Goal: Task Accomplishment & Management: Use online tool/utility

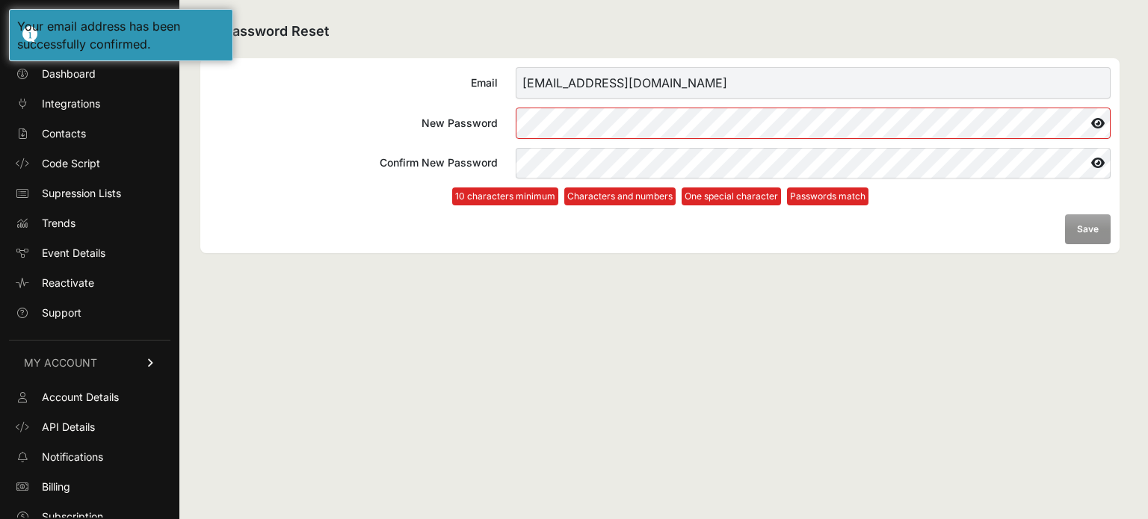
scroll to position [40, 0]
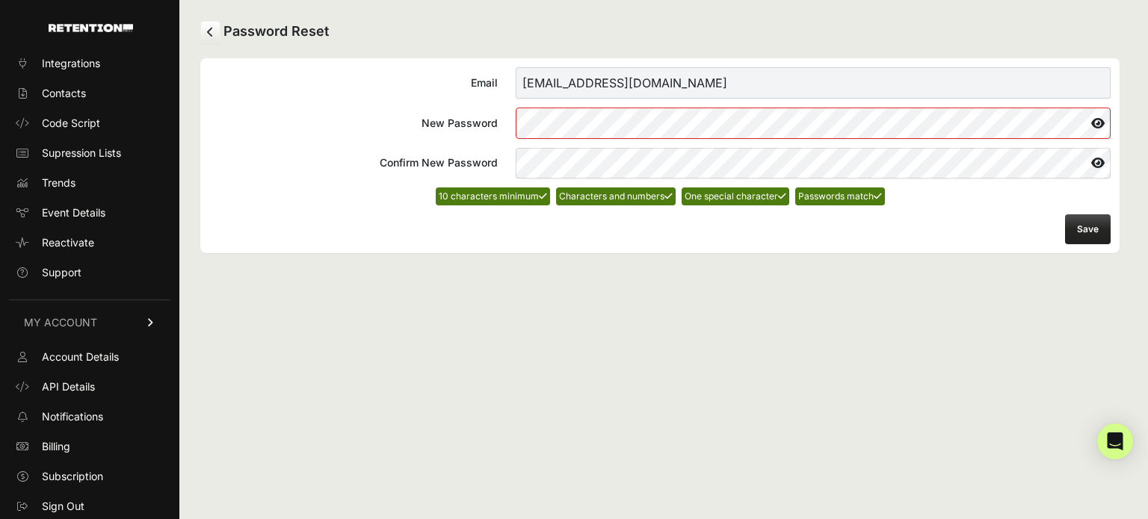
click at [1084, 229] on button "Save" at bounding box center [1088, 230] width 46 height 30
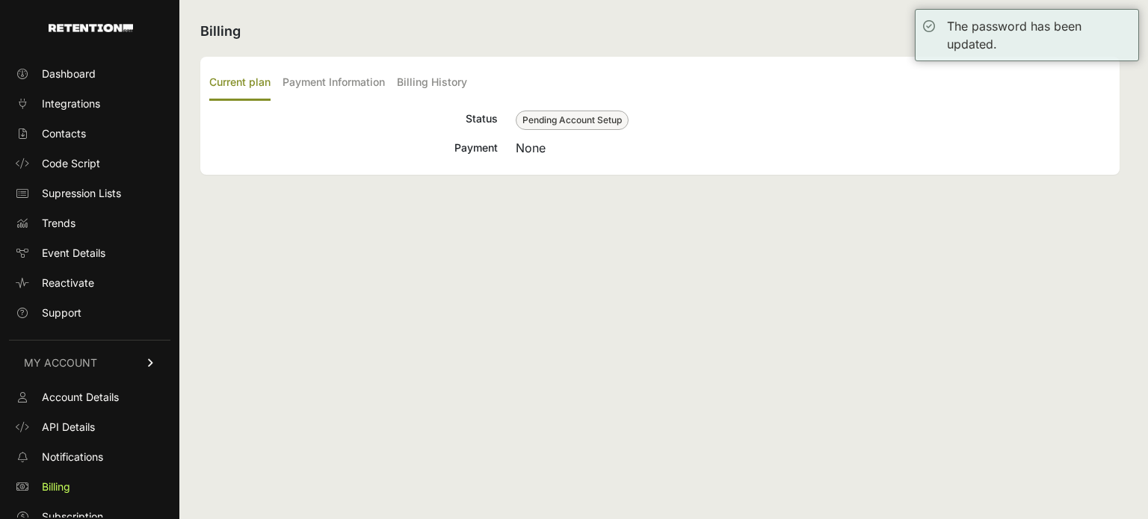
scroll to position [40, 0]
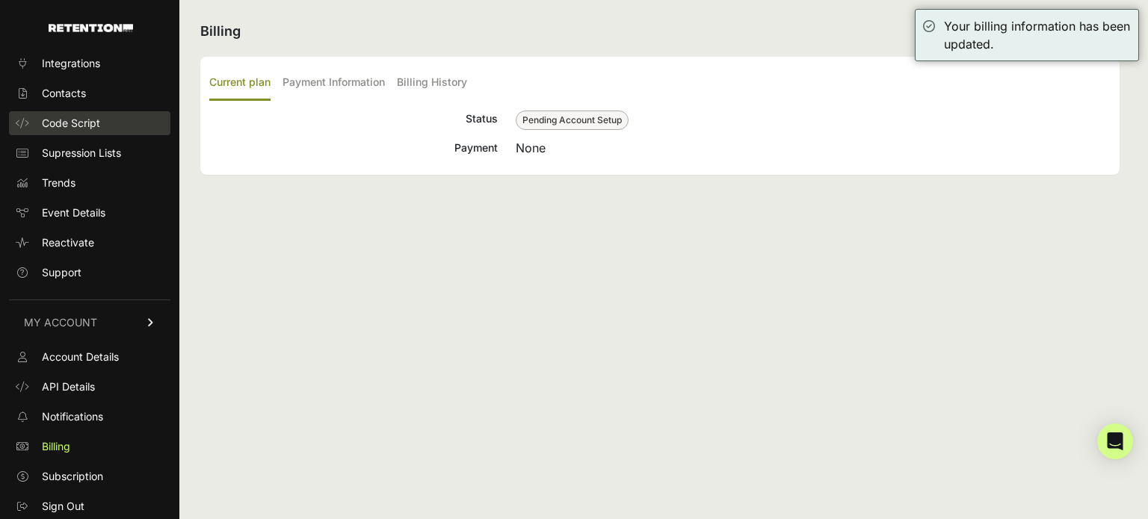
click at [69, 123] on span "Code Script" at bounding box center [71, 123] width 58 height 15
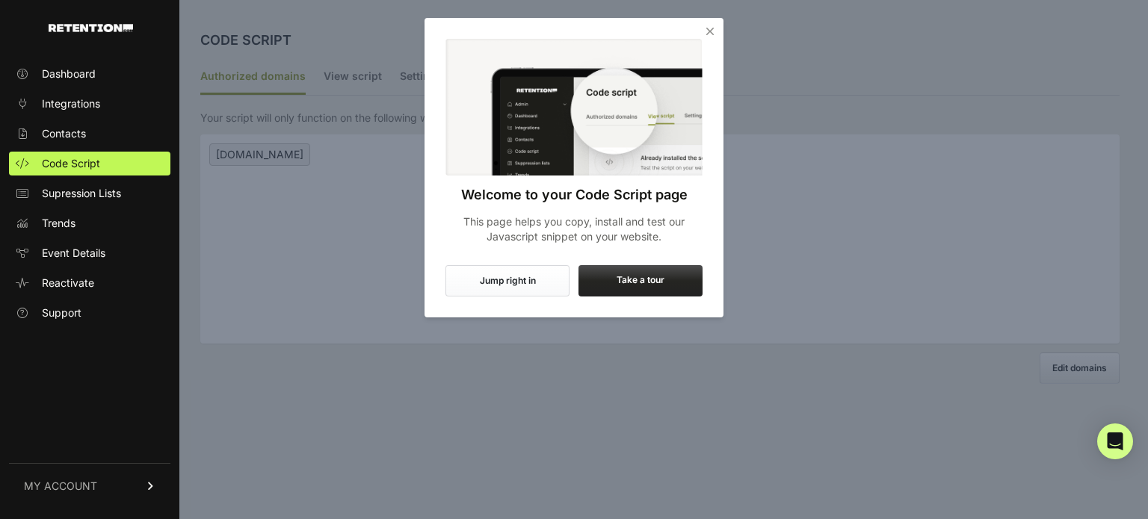
drag, startPoint x: 510, startPoint y: 221, endPoint x: 666, endPoint y: 253, distance: 159.5
click at [666, 253] on div "Welcome to your Code Script page This page helps you copy, install and test our…" at bounding box center [574, 141] width 299 height 247
click at [622, 285] on label "Take a tour" at bounding box center [640, 280] width 124 height 31
click at [0, 0] on input "Take a tour" at bounding box center [0, 0] width 0 height 0
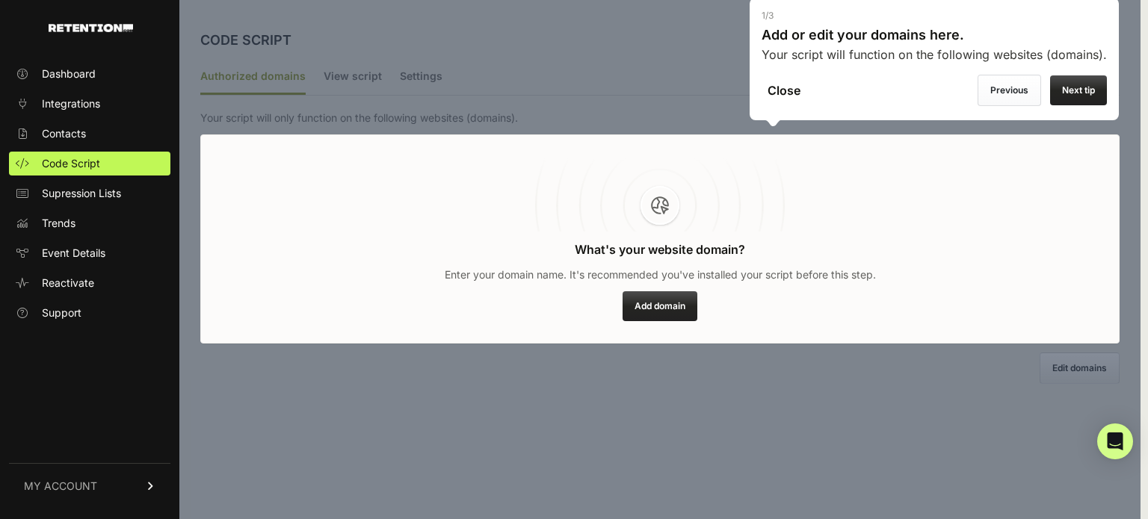
click at [649, 304] on div at bounding box center [659, 259] width 961 height 519
click at [661, 303] on div at bounding box center [659, 259] width 961 height 519
click at [1077, 86] on label "Next tip" at bounding box center [1078, 90] width 57 height 30
click at [0, 0] on input "Previous" at bounding box center [0, 0] width 0 height 0
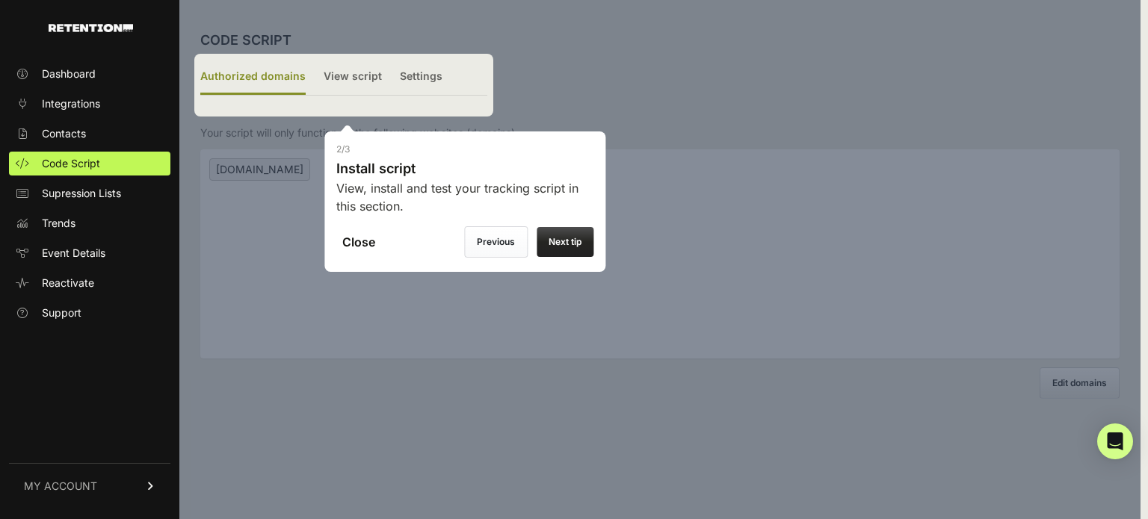
click at [558, 238] on label "Next tip" at bounding box center [565, 242] width 57 height 30
click at [0, 0] on input "Next tip" at bounding box center [0, 0] width 0 height 0
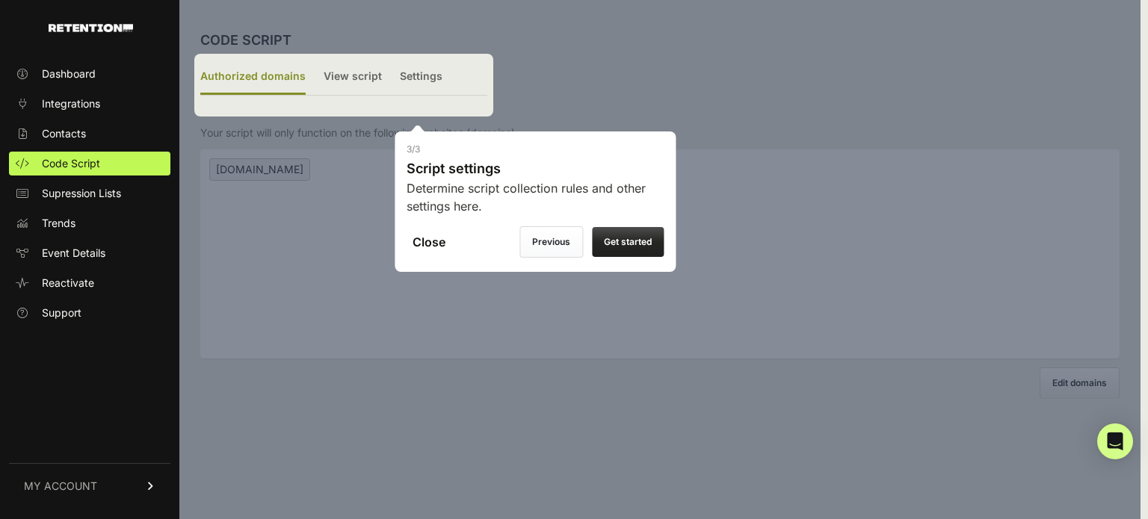
click at [620, 244] on label "Get started" at bounding box center [628, 242] width 72 height 30
click at [0, 0] on input "Close" at bounding box center [0, 0] width 0 height 0
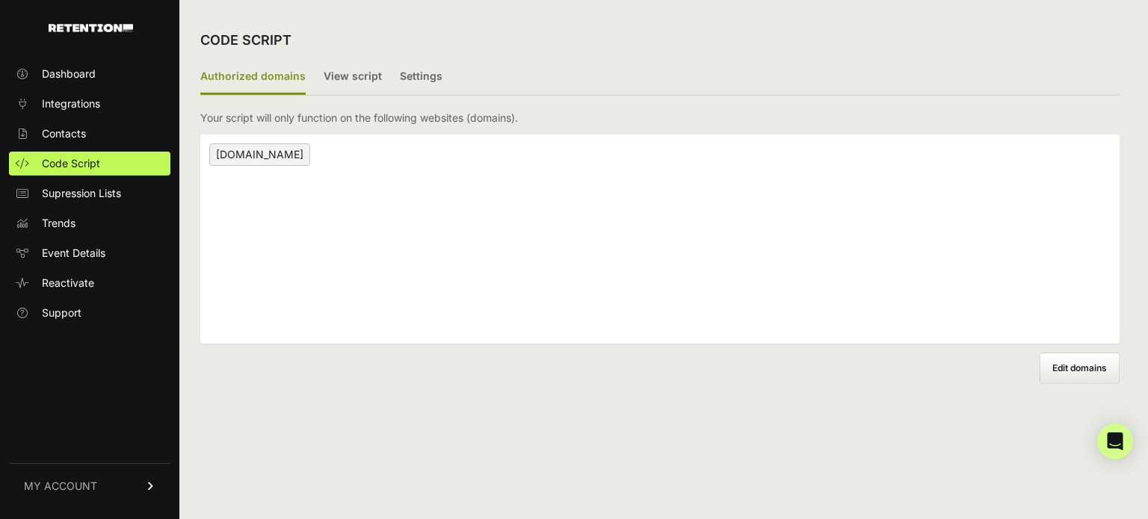
click at [274, 155] on span "[DOMAIN_NAME]" at bounding box center [259, 154] width 101 height 22
click at [274, 158] on span "[DOMAIN_NAME]" at bounding box center [259, 154] width 101 height 22
click at [353, 79] on label "View script" at bounding box center [353, 77] width 58 height 35
click at [0, 0] on input "View script" at bounding box center [0, 0] width 0 height 0
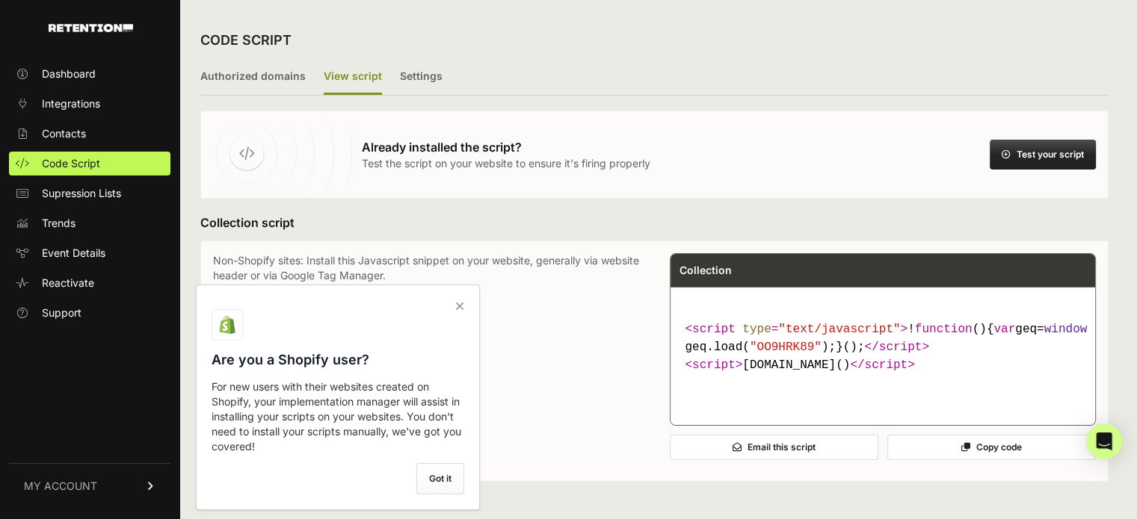
drag, startPoint x: 870, startPoint y: 402, endPoint x: 649, endPoint y: 327, distance: 233.5
click at [649, 327] on div "Non-Shopify sites: Install this Javascript snippet on your website, generally v…" at bounding box center [654, 361] width 883 height 216
